Goal: Navigation & Orientation: Find specific page/section

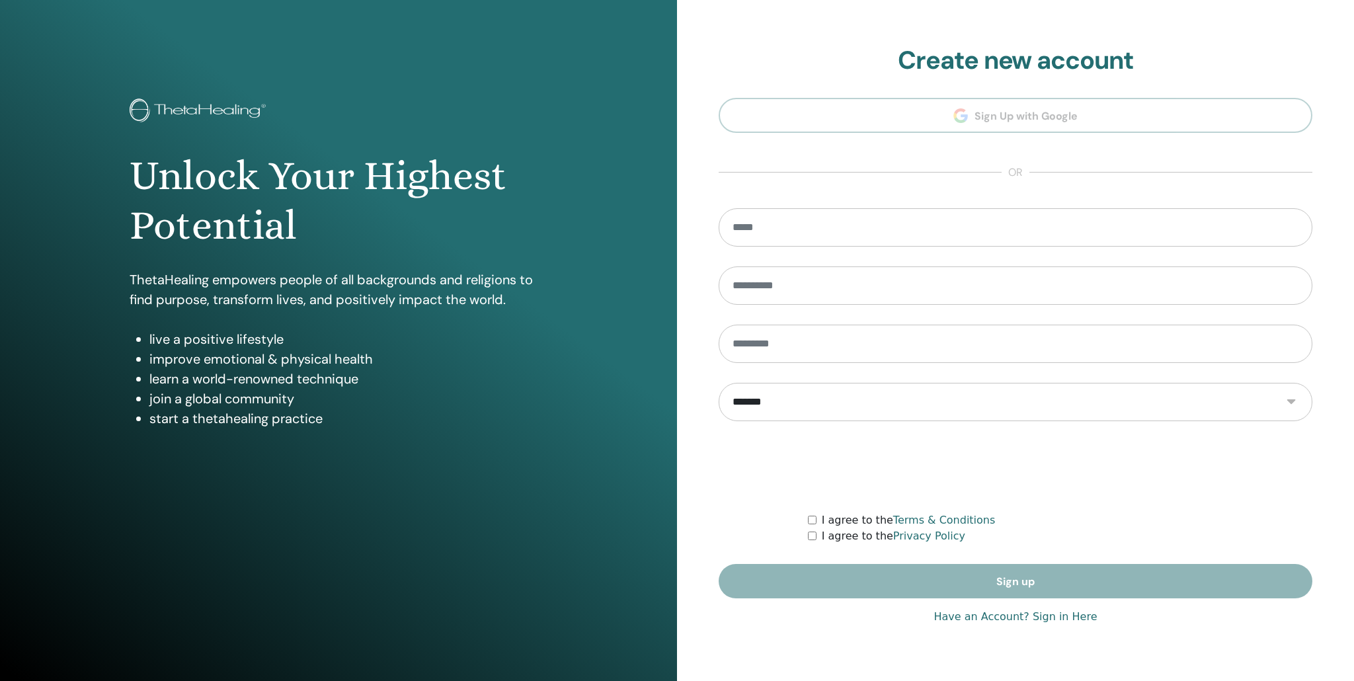
type input "**********"
click at [1070, 618] on link "Have an Account? Sign in Here" at bounding box center [1015, 617] width 163 height 16
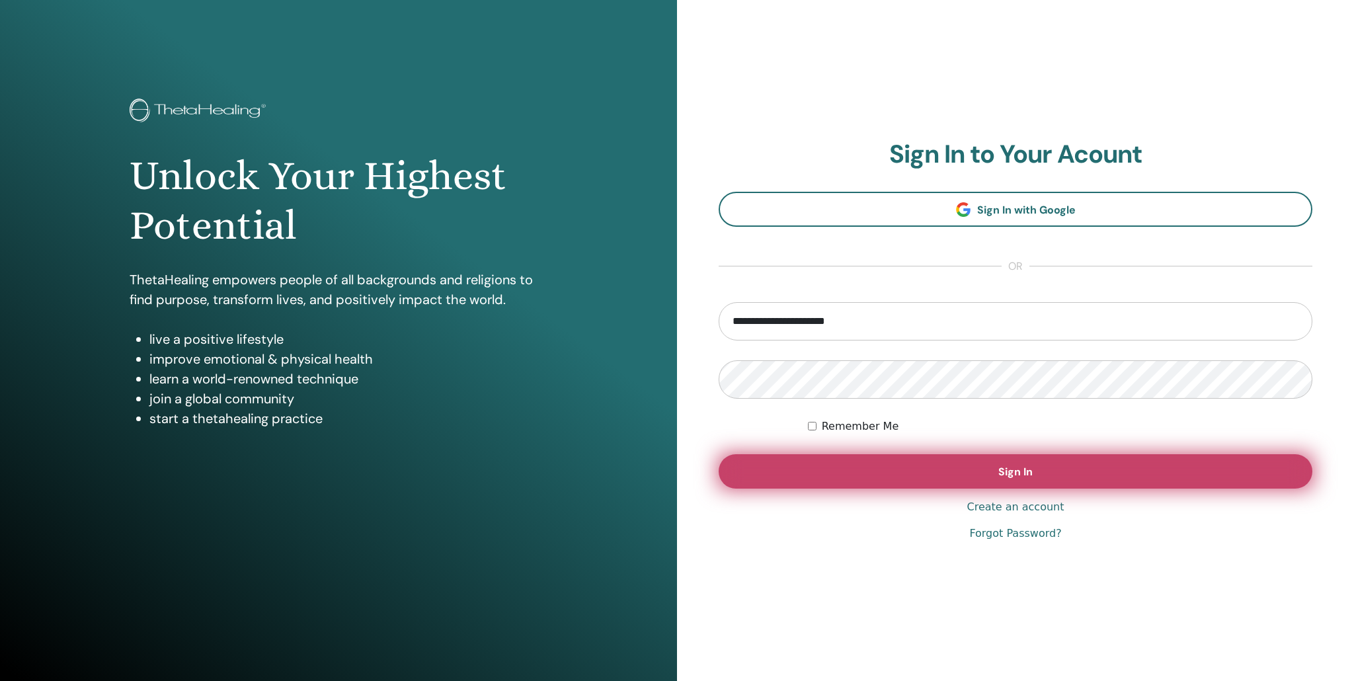
click at [995, 475] on button "Sign In" at bounding box center [1016, 471] width 594 height 34
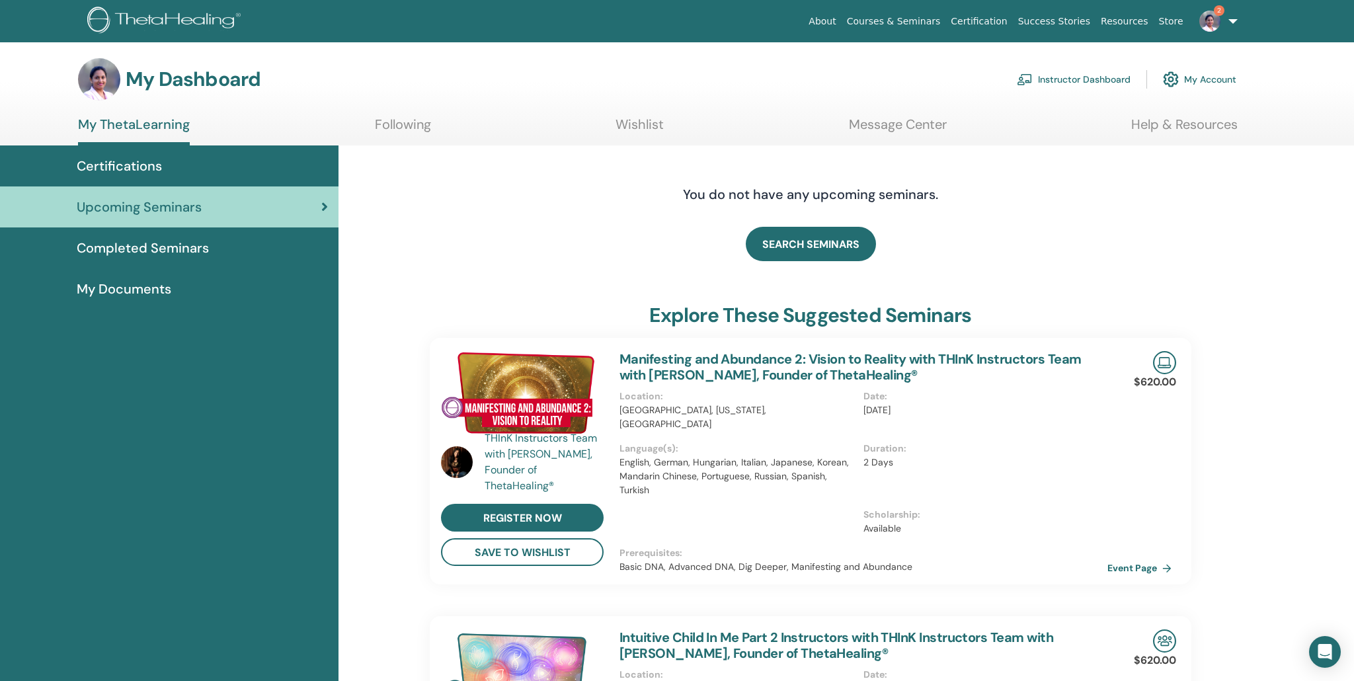
click at [131, 208] on span "Upcoming Seminars" at bounding box center [139, 207] width 125 height 20
click at [1068, 82] on link "Instructor Dashboard" at bounding box center [1074, 79] width 114 height 29
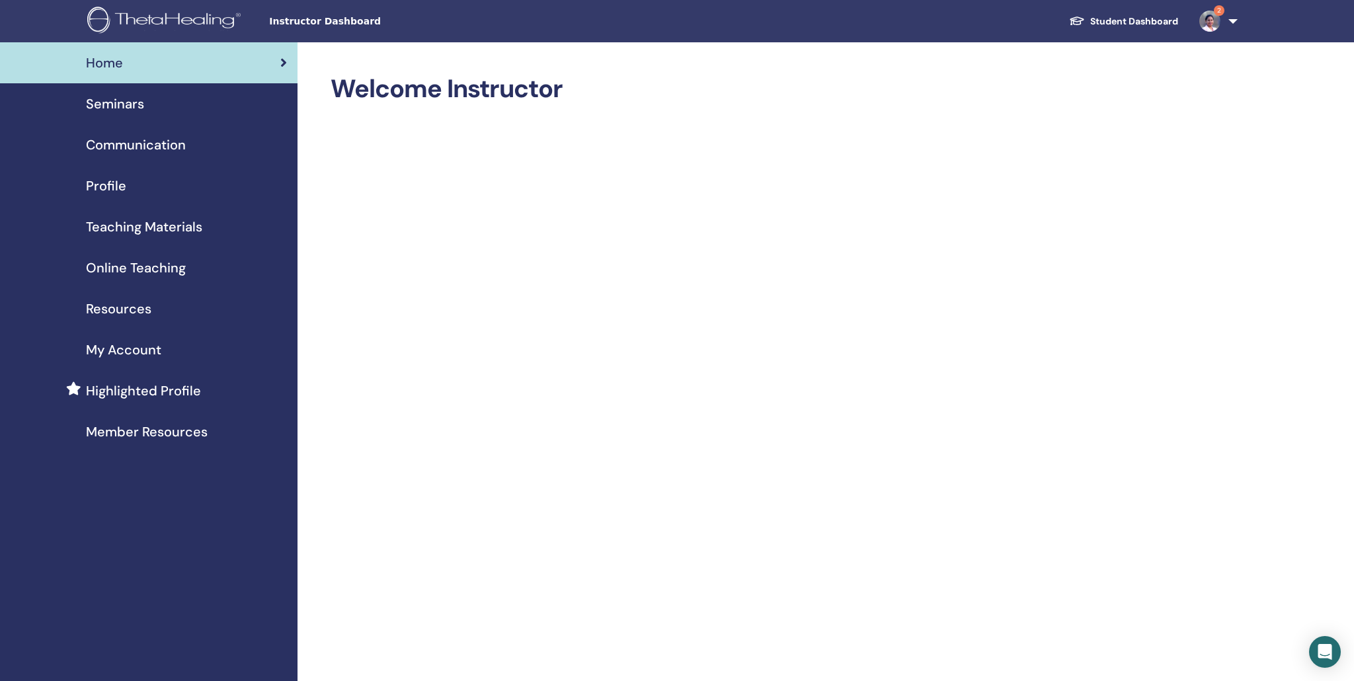
click at [117, 109] on span "Seminars" at bounding box center [115, 104] width 58 height 20
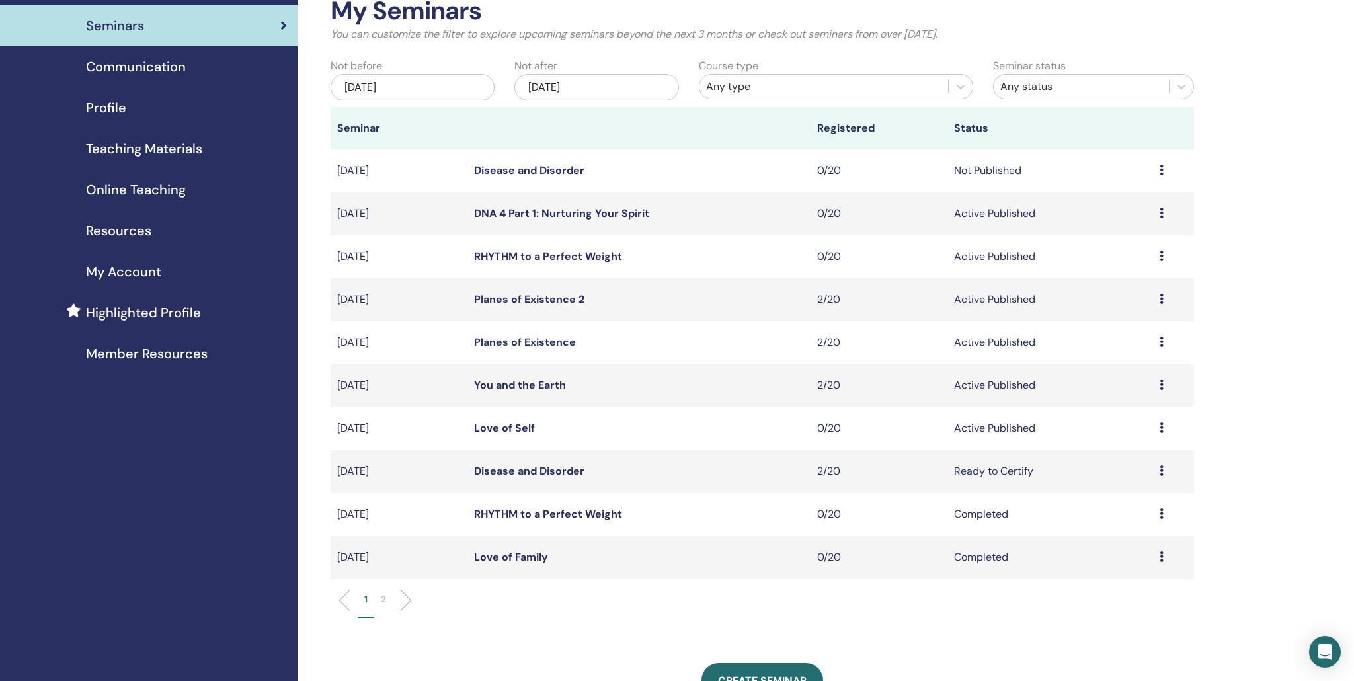
scroll to position [79, 0]
